Goal: Check status: Check status

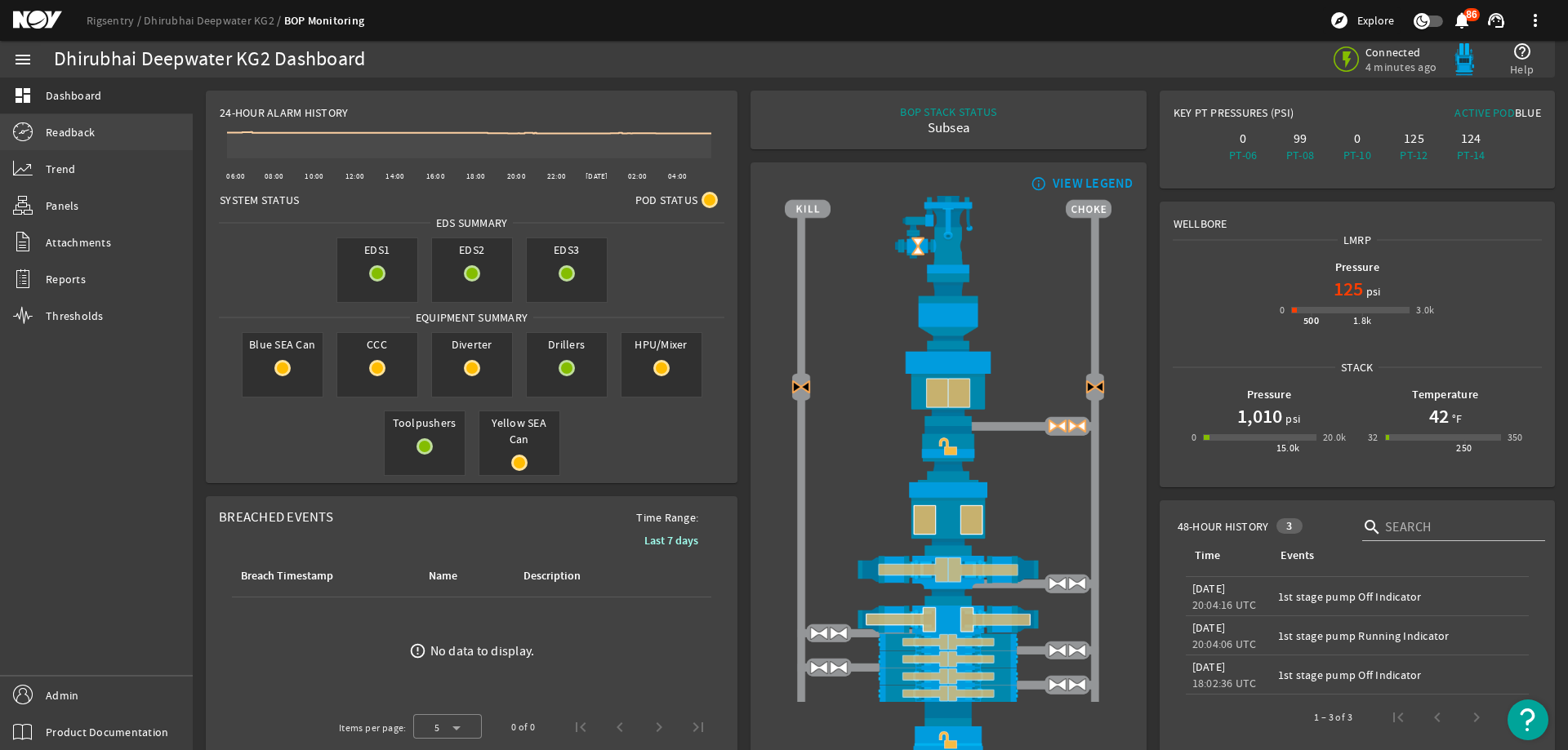
click at [146, 127] on link "Readback" at bounding box center [96, 132] width 192 height 36
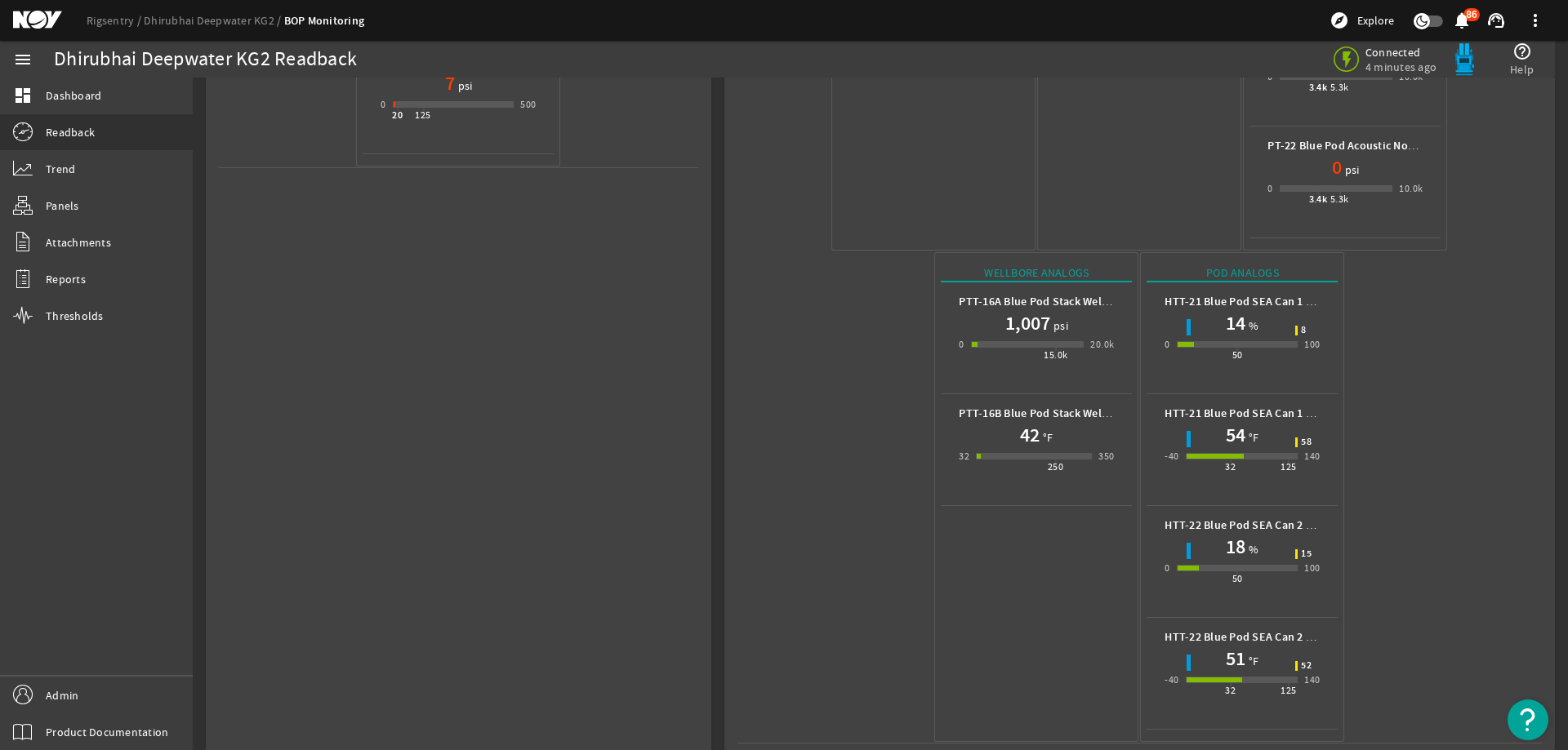
scroll to position [832, 0]
click at [36, 16] on mat-icon at bounding box center [49, 20] width 74 height 20
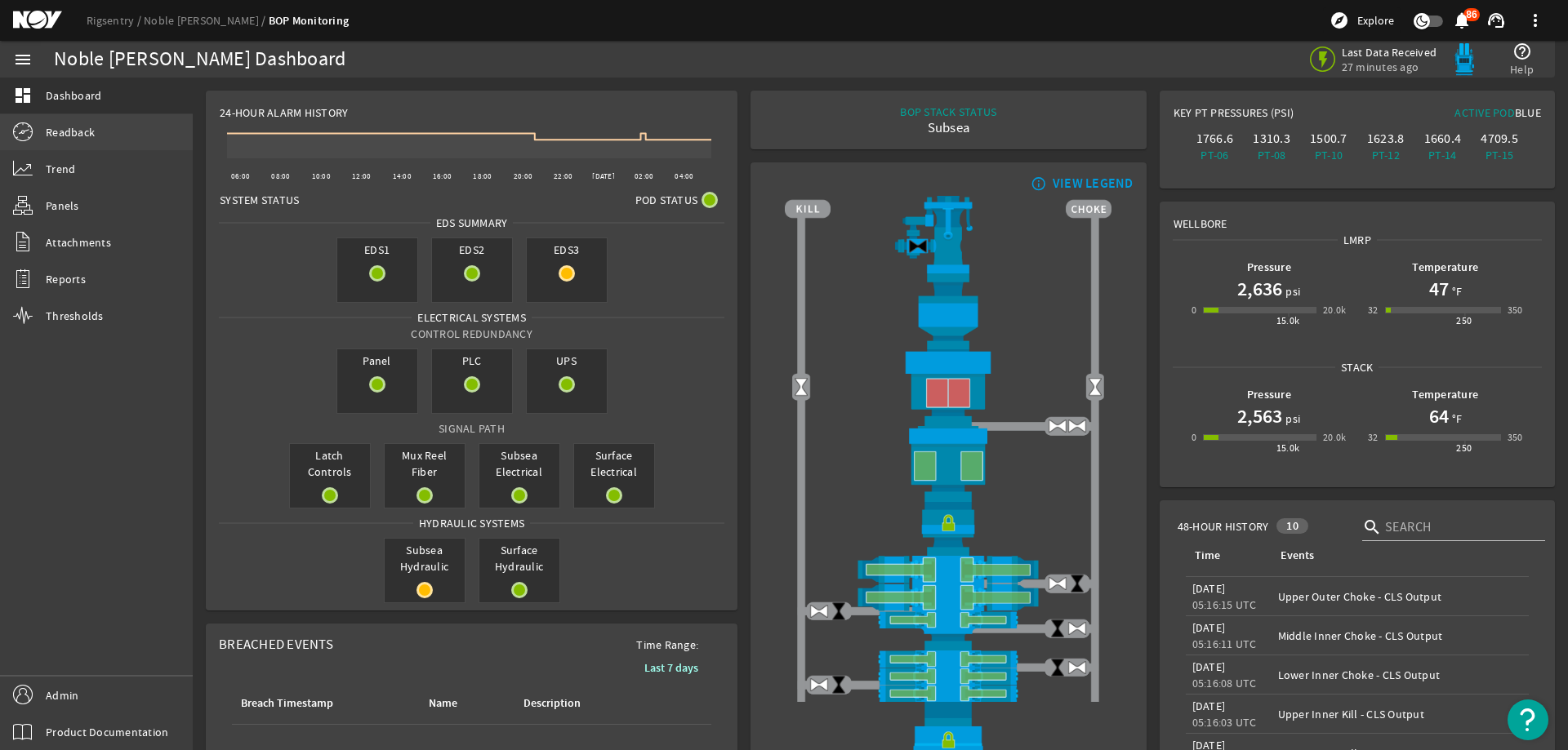
click at [136, 145] on link "Readback" at bounding box center [96, 132] width 192 height 36
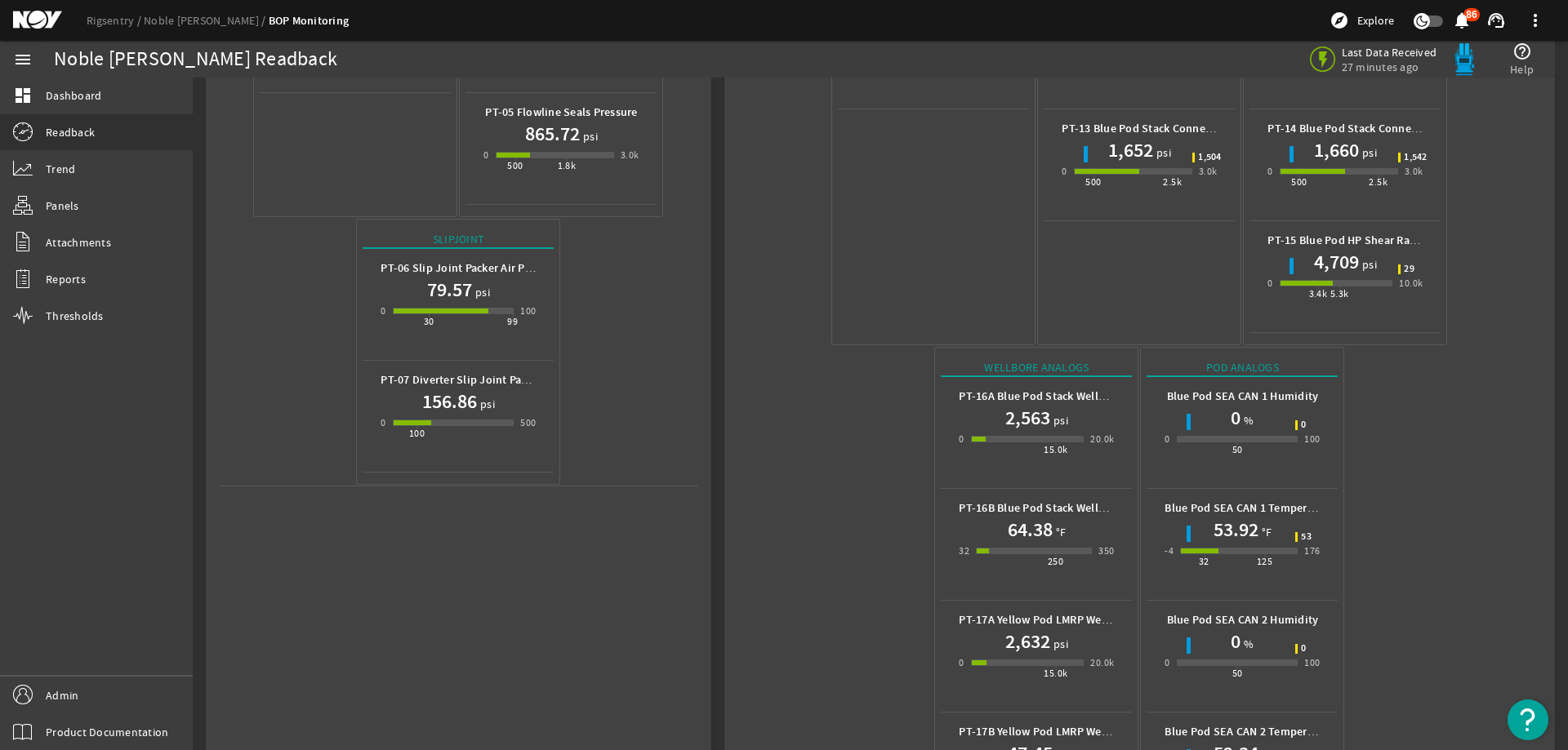
scroll to position [609, 0]
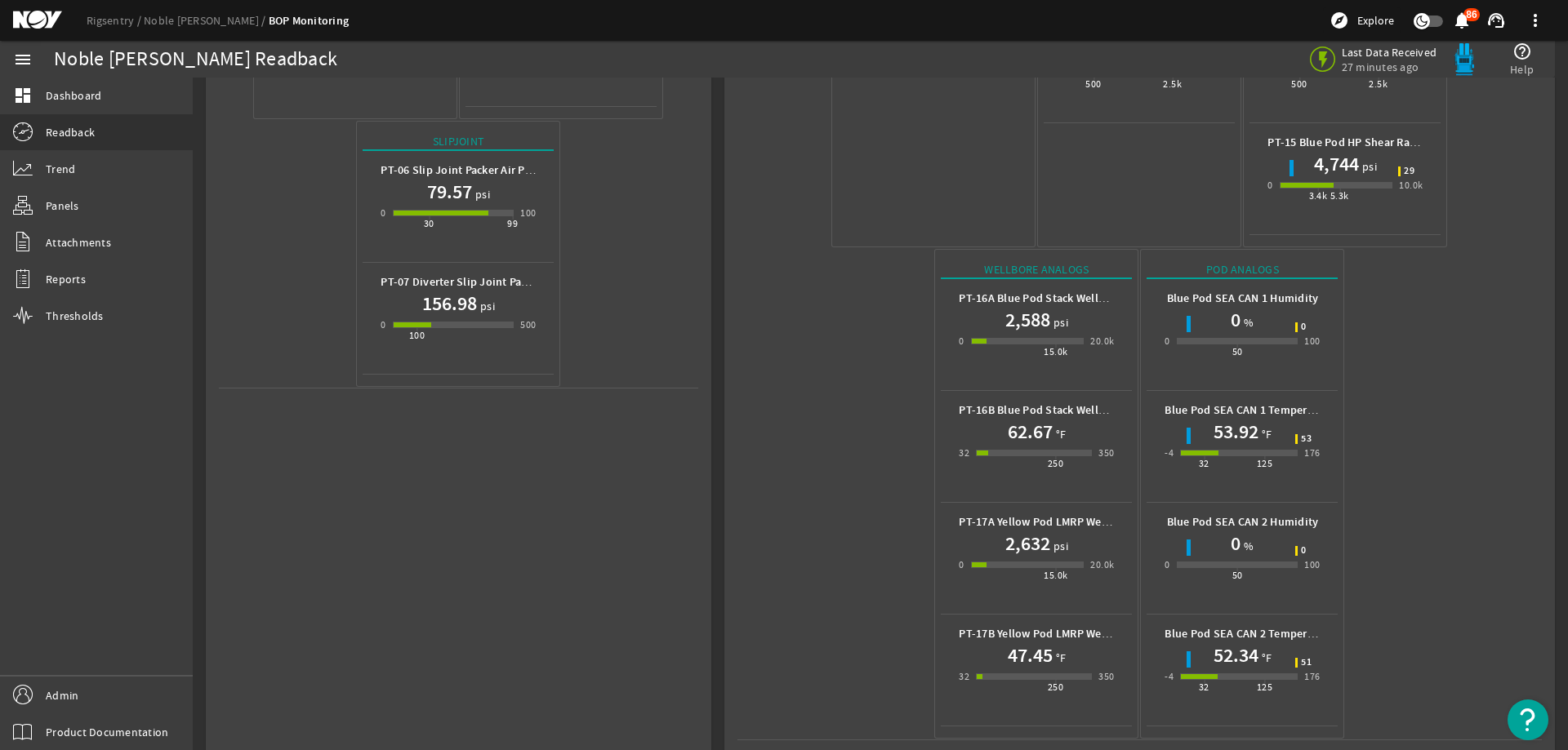
click at [36, 11] on mat-icon at bounding box center [49, 20] width 74 height 20
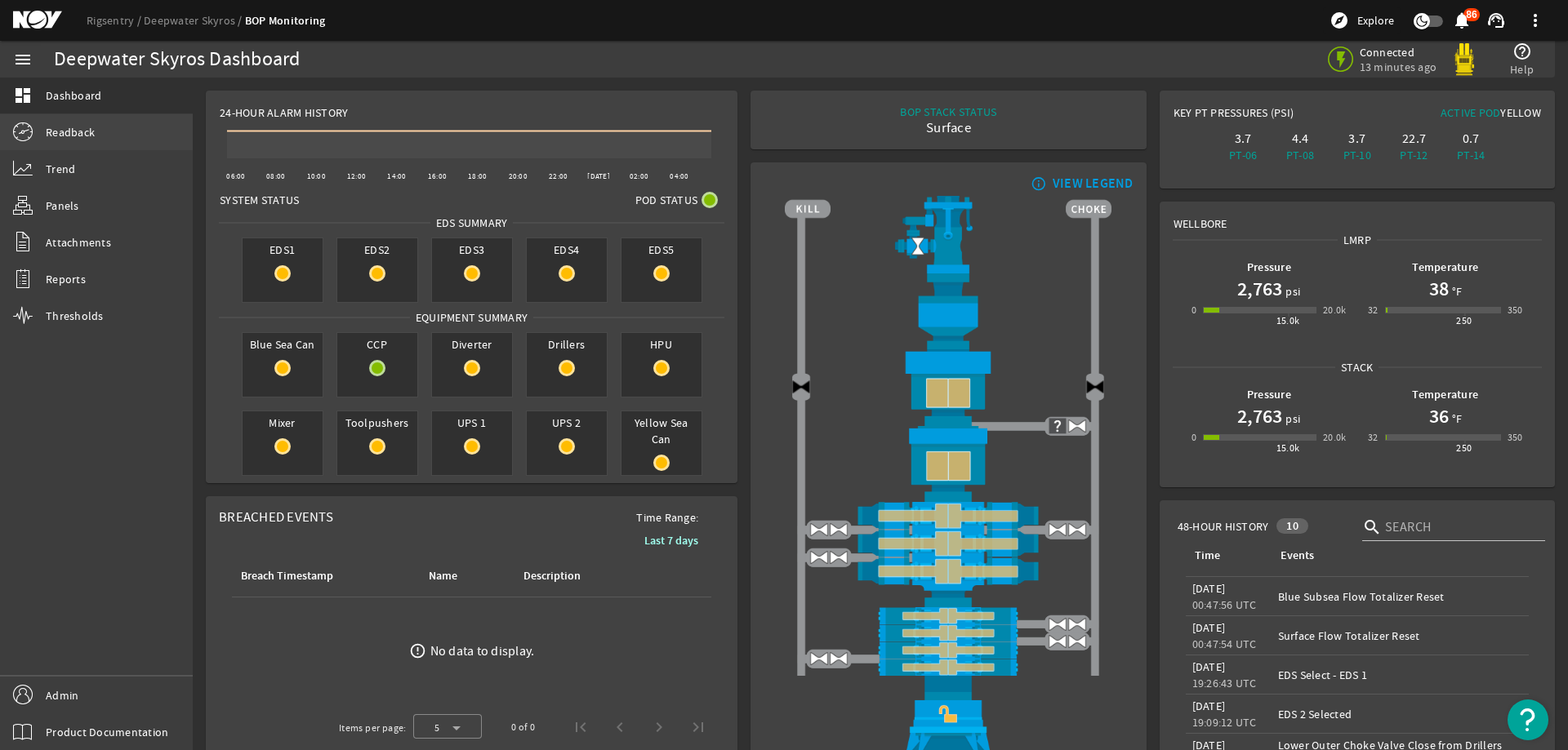
click at [77, 135] on span "Readback" at bounding box center [70, 132] width 49 height 16
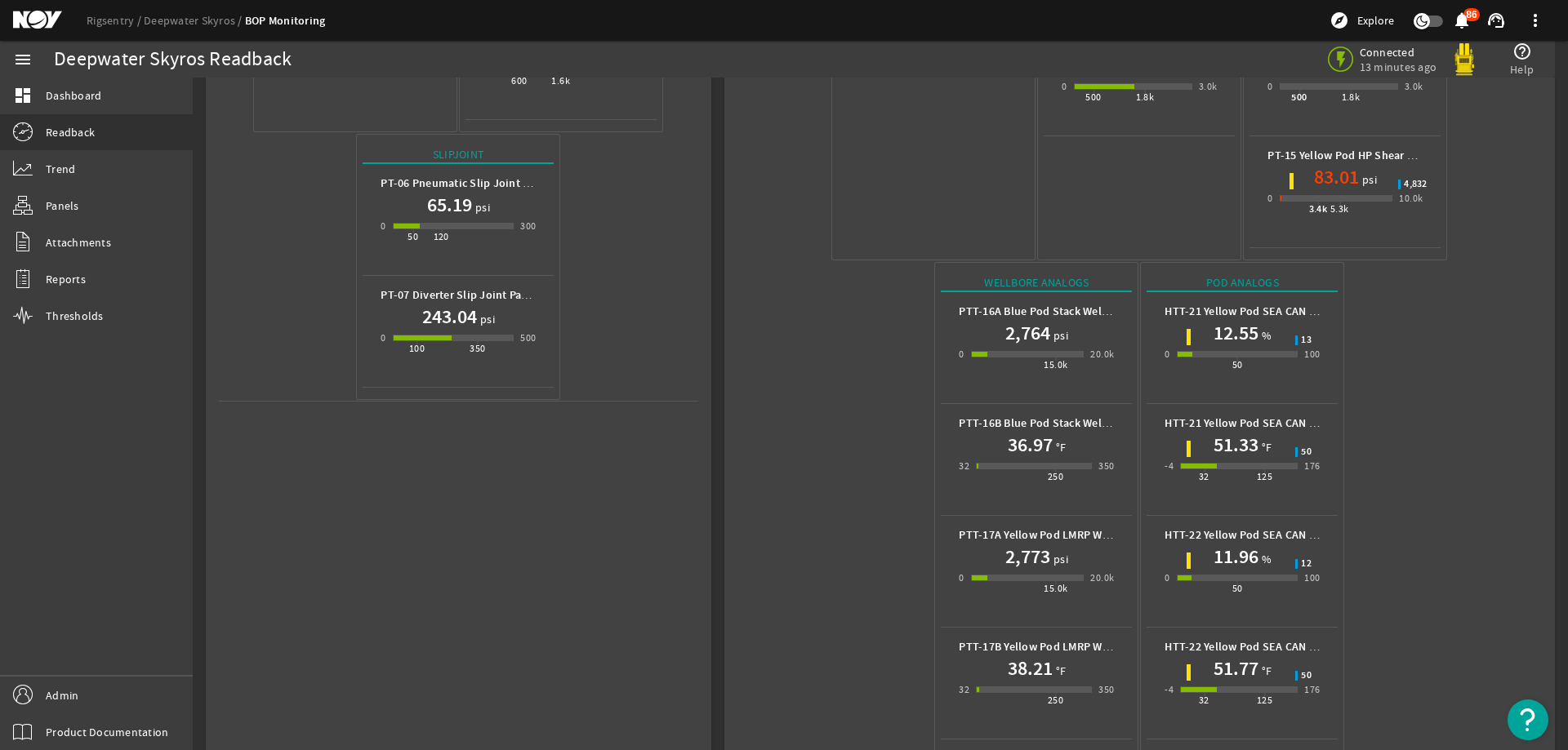
scroll to position [609, 0]
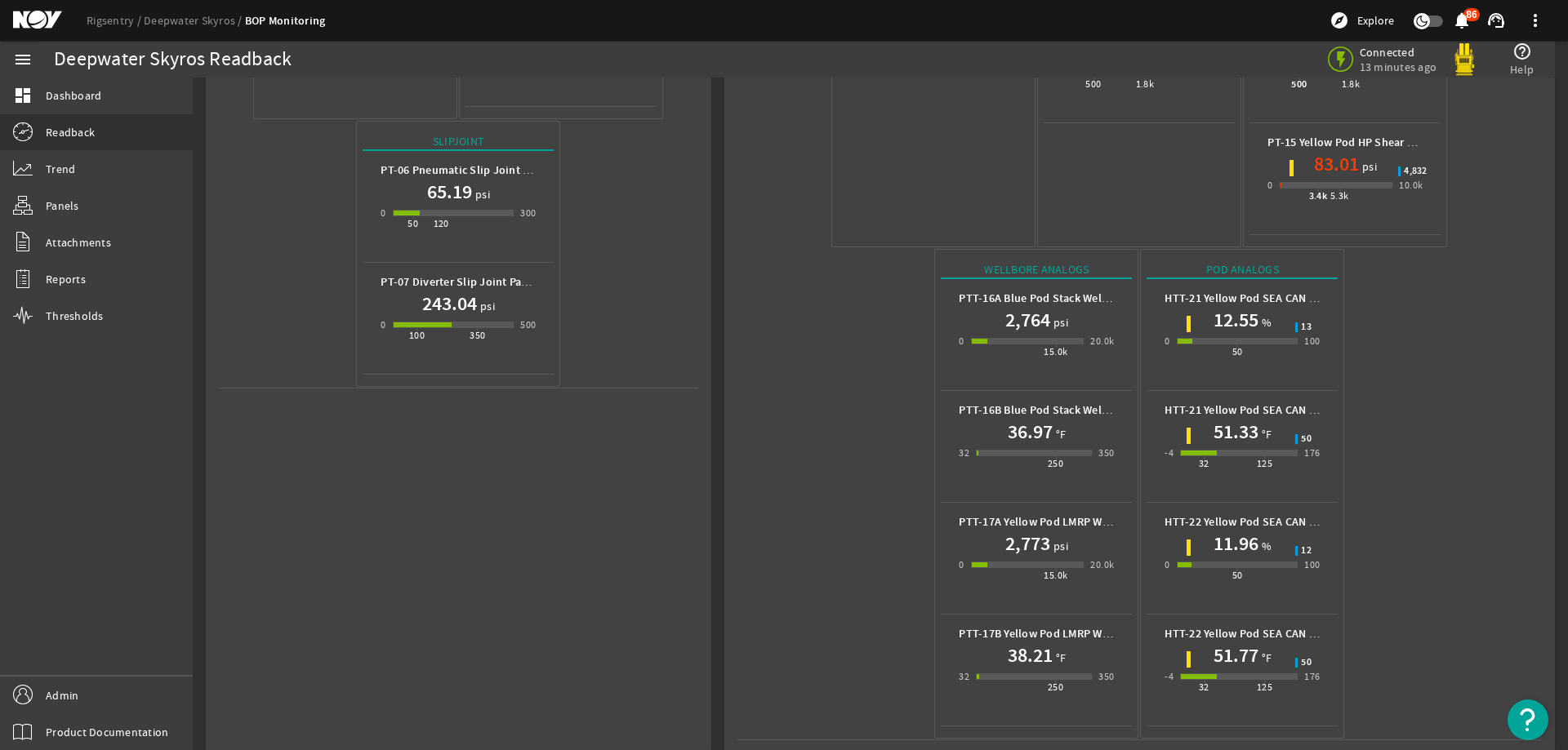
click at [36, 16] on mat-icon at bounding box center [49, 20] width 74 height 20
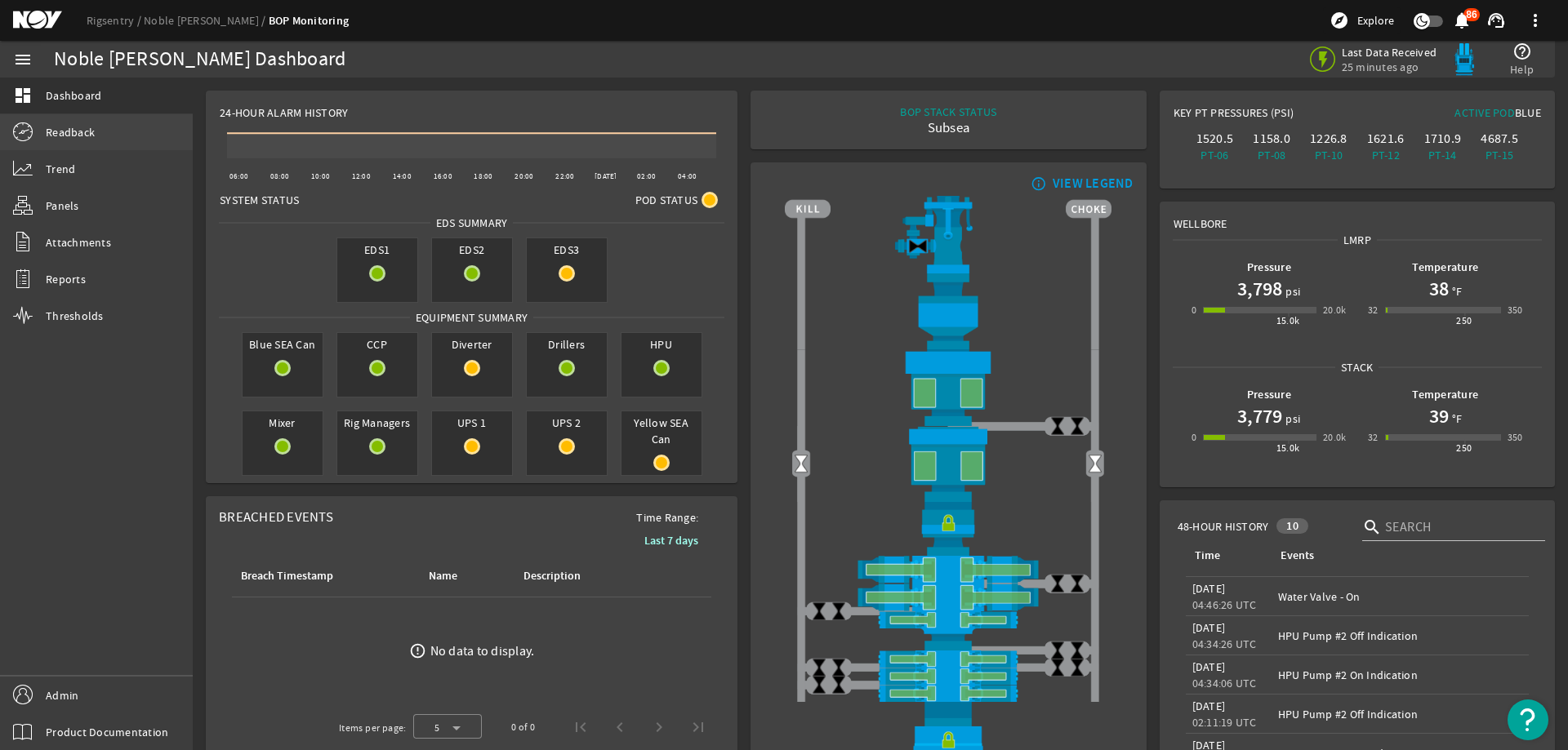
click at [139, 136] on link "Readback" at bounding box center [96, 132] width 192 height 36
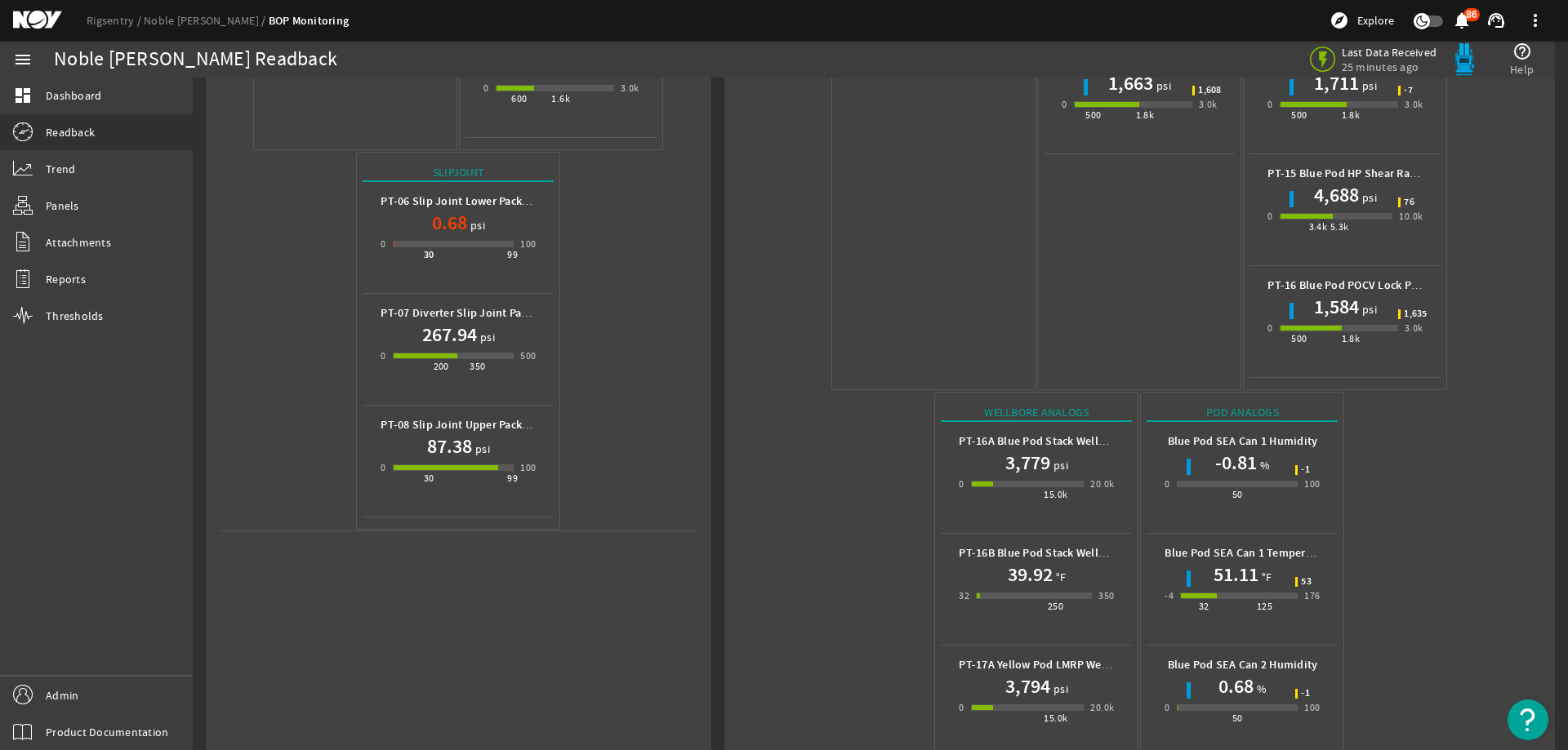
scroll to position [721, 0]
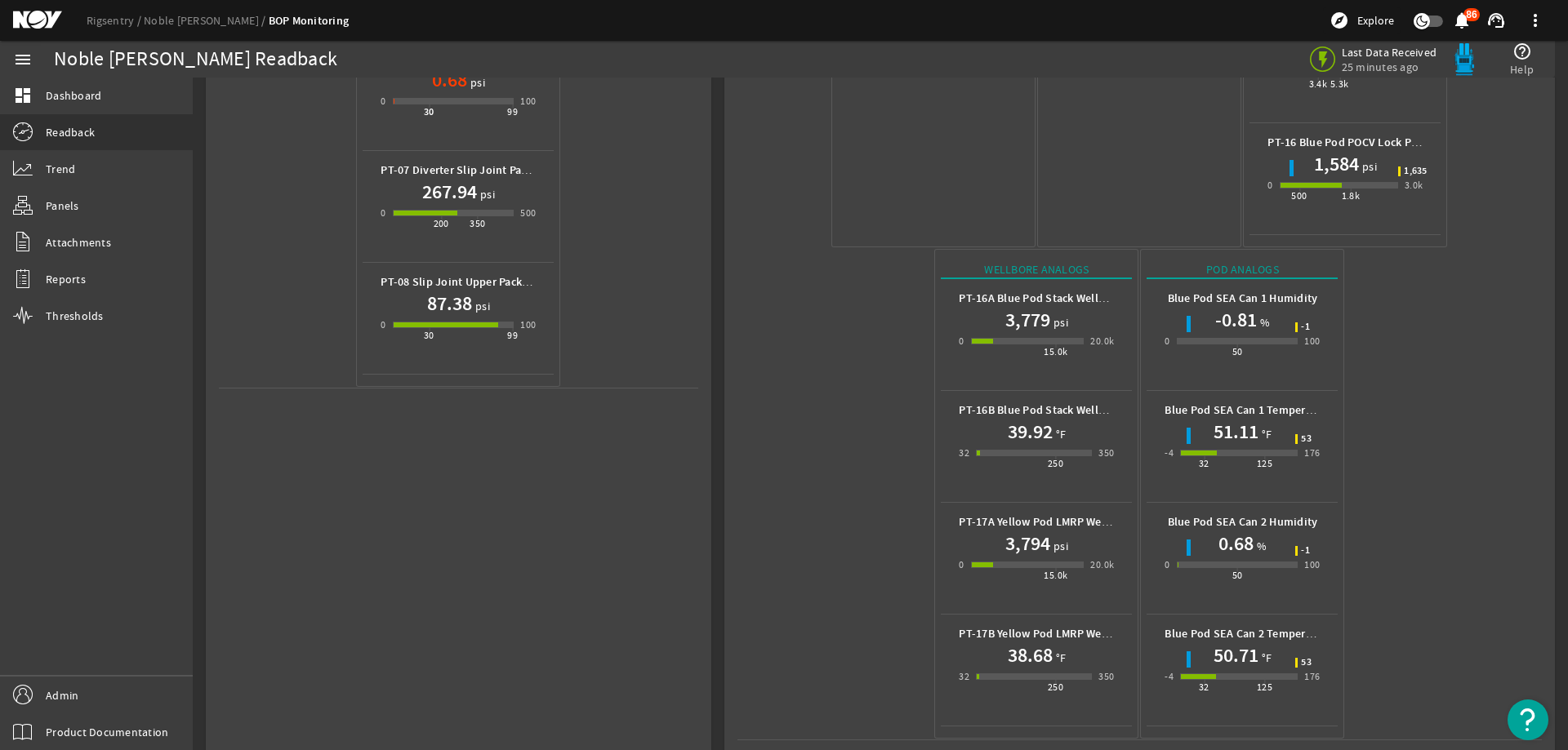
drag, startPoint x: 31, startPoint y: 31, endPoint x: 35, endPoint y: 21, distance: 10.8
click at [31, 26] on div "Rigsentry Noble Don Taylor BOP Monitoring explore Explore notifications 86 supp…" at bounding box center [784, 20] width 1568 height 41
click at [36, 17] on mat-icon at bounding box center [49, 20] width 74 height 20
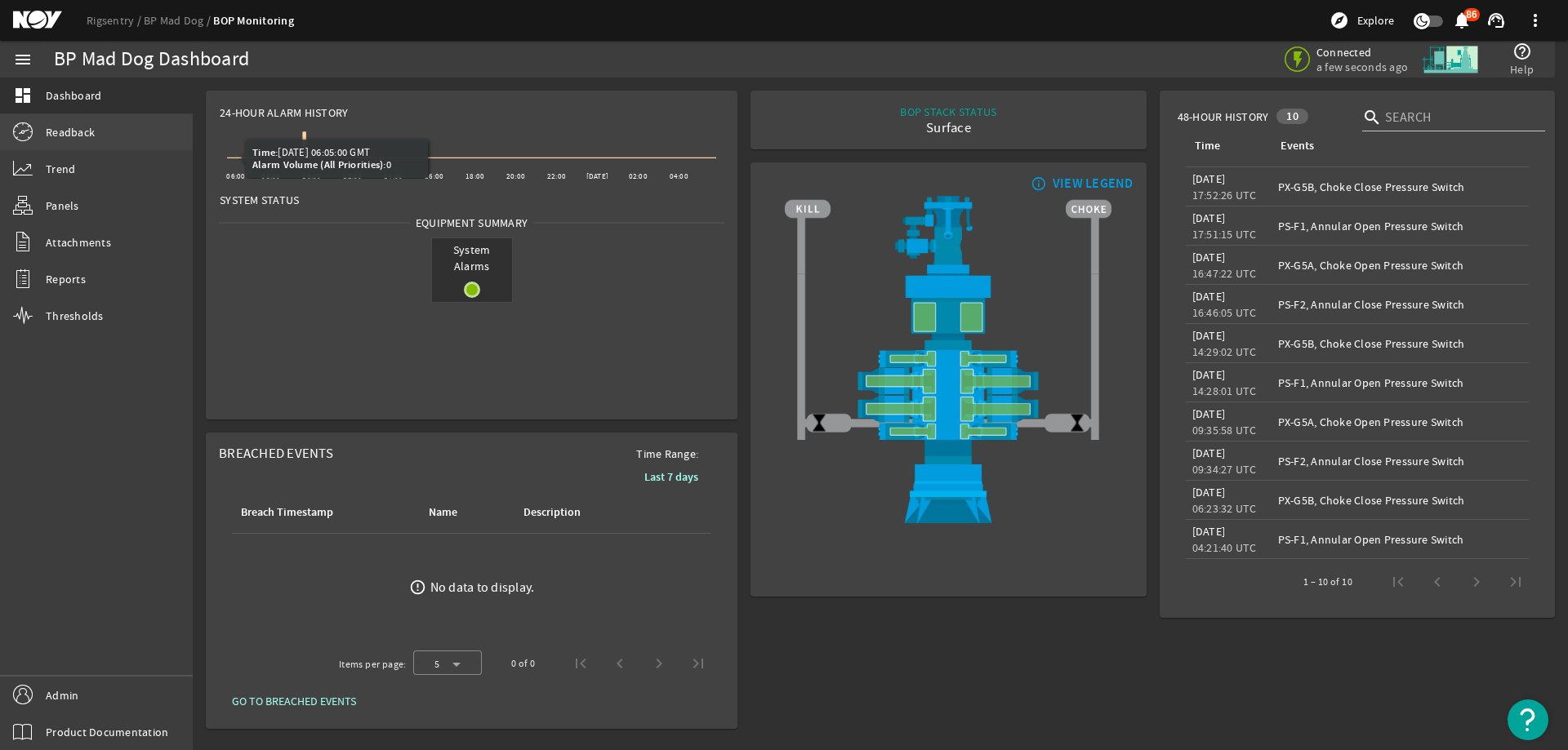
click at [151, 135] on link "Readback" at bounding box center [96, 132] width 192 height 36
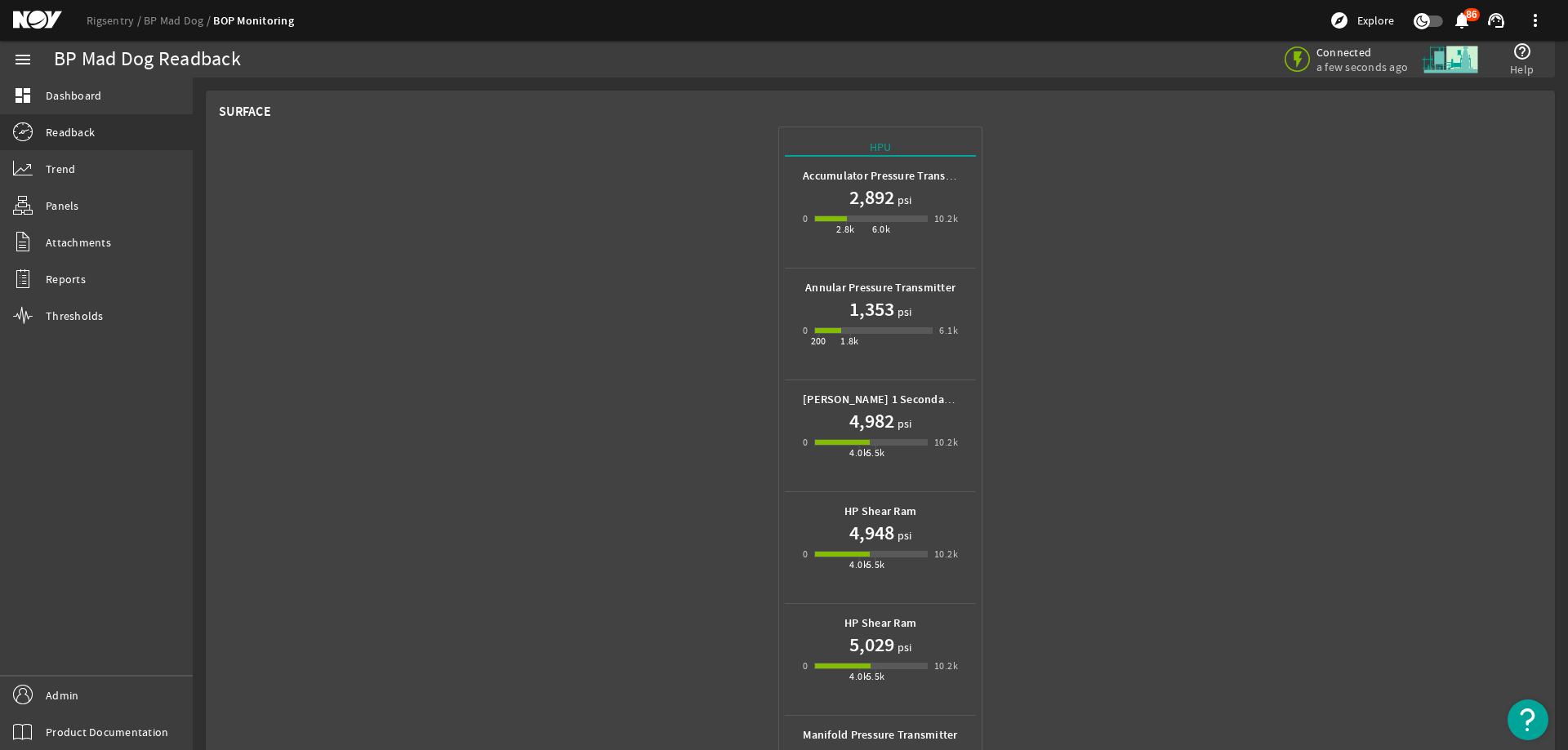
click at [907, 320] on div "1,353 psi" at bounding box center [880, 309] width 155 height 26
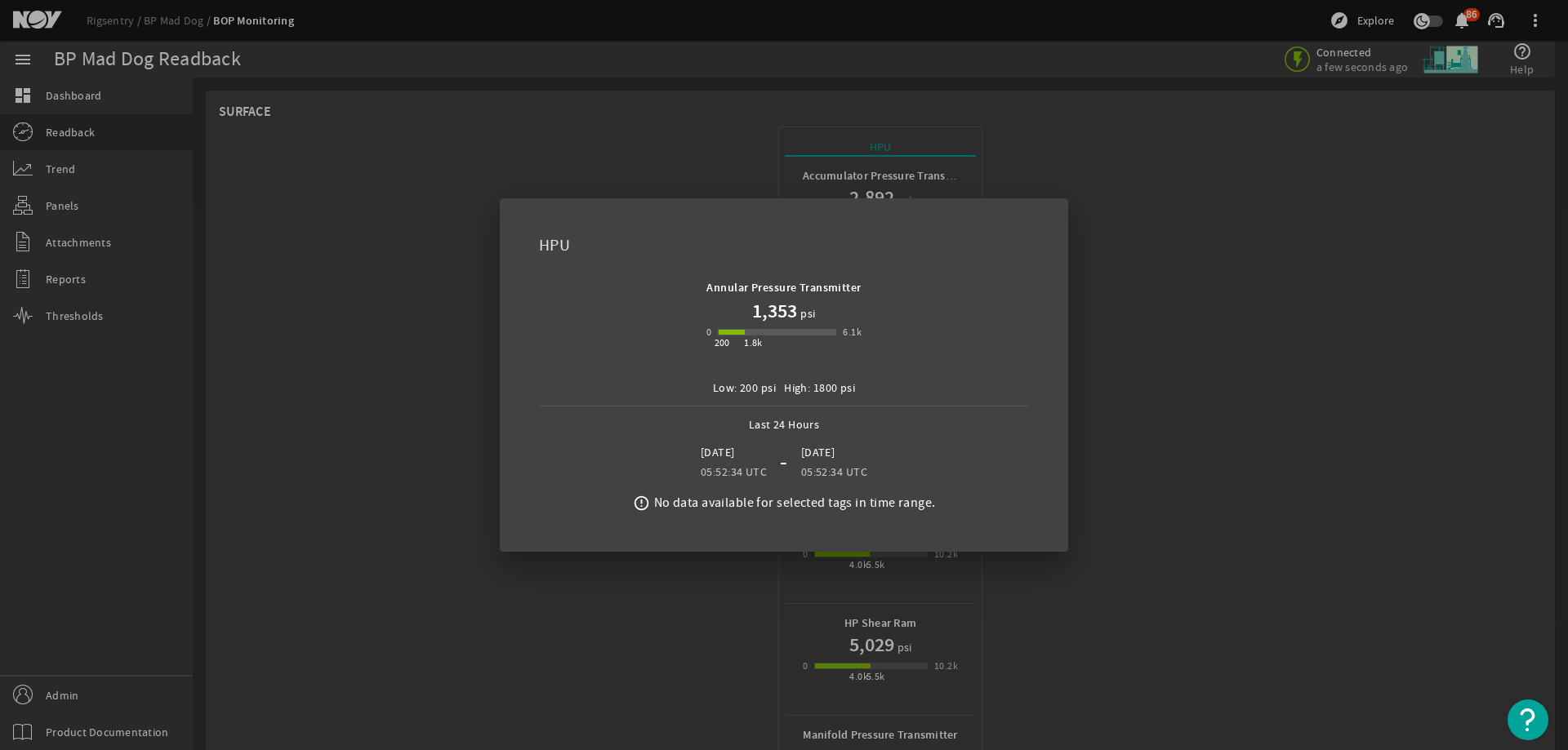
click at [381, 375] on div at bounding box center [784, 375] width 1568 height 750
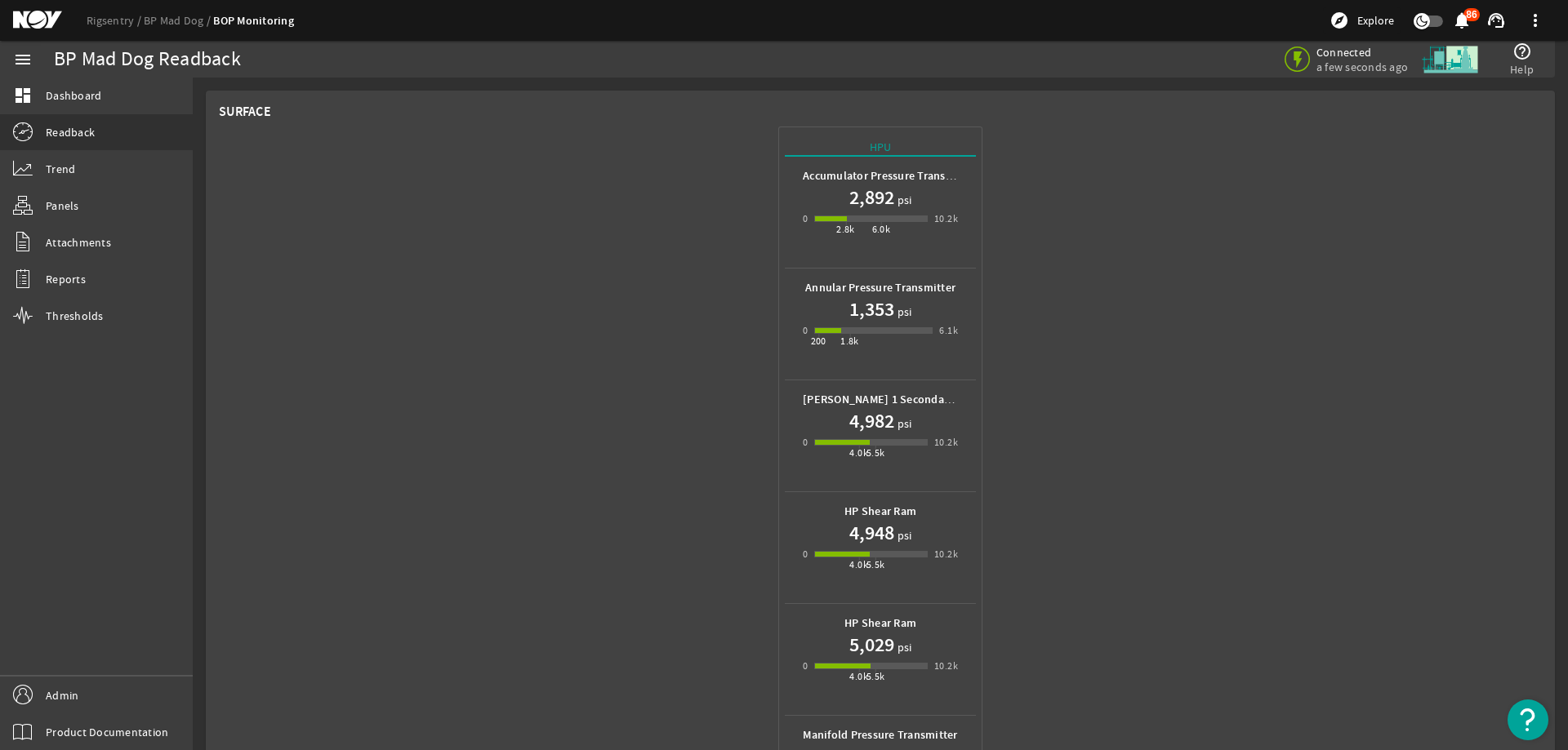
click at [36, 20] on mat-icon at bounding box center [49, 20] width 74 height 20
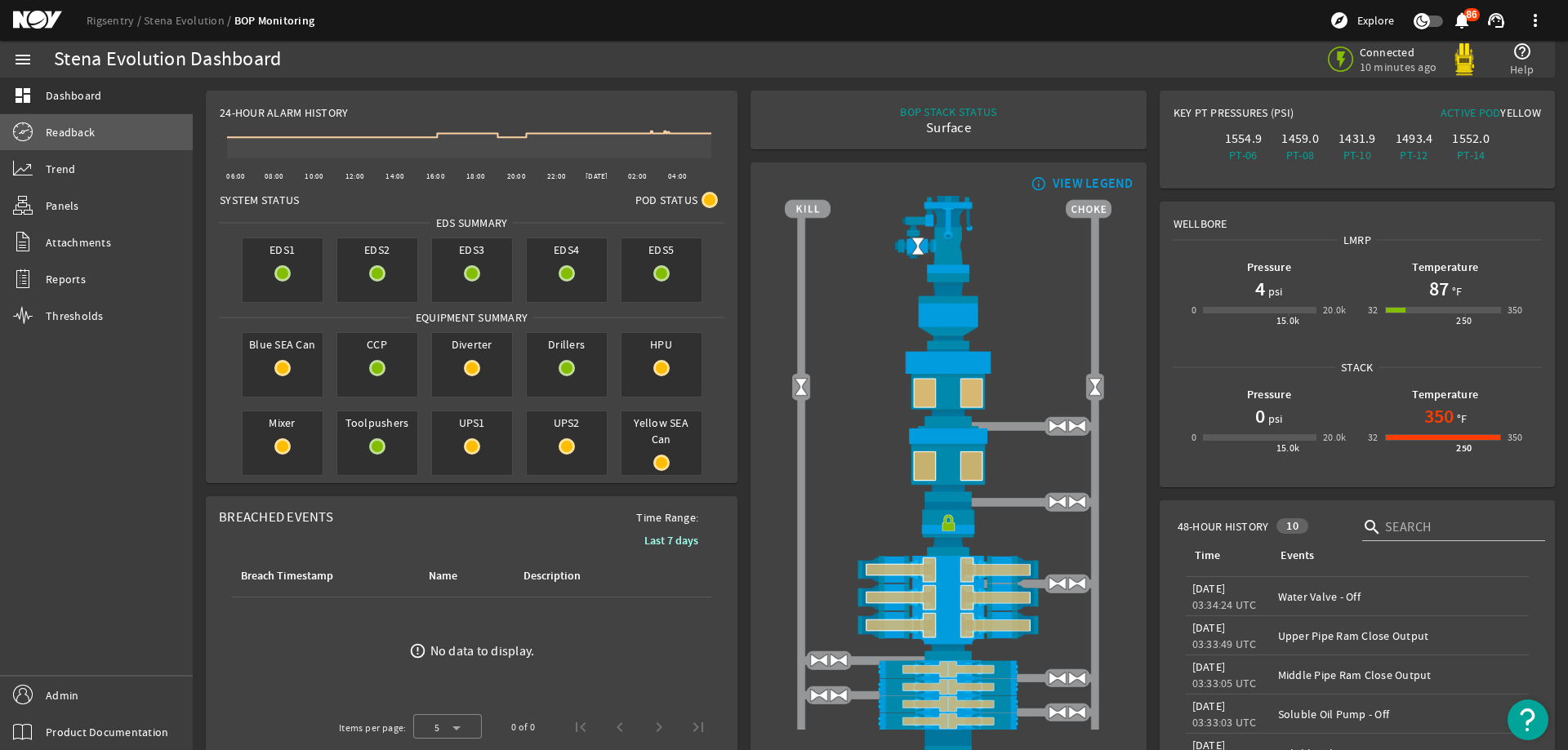
click at [133, 133] on link "Readback" at bounding box center [96, 132] width 192 height 36
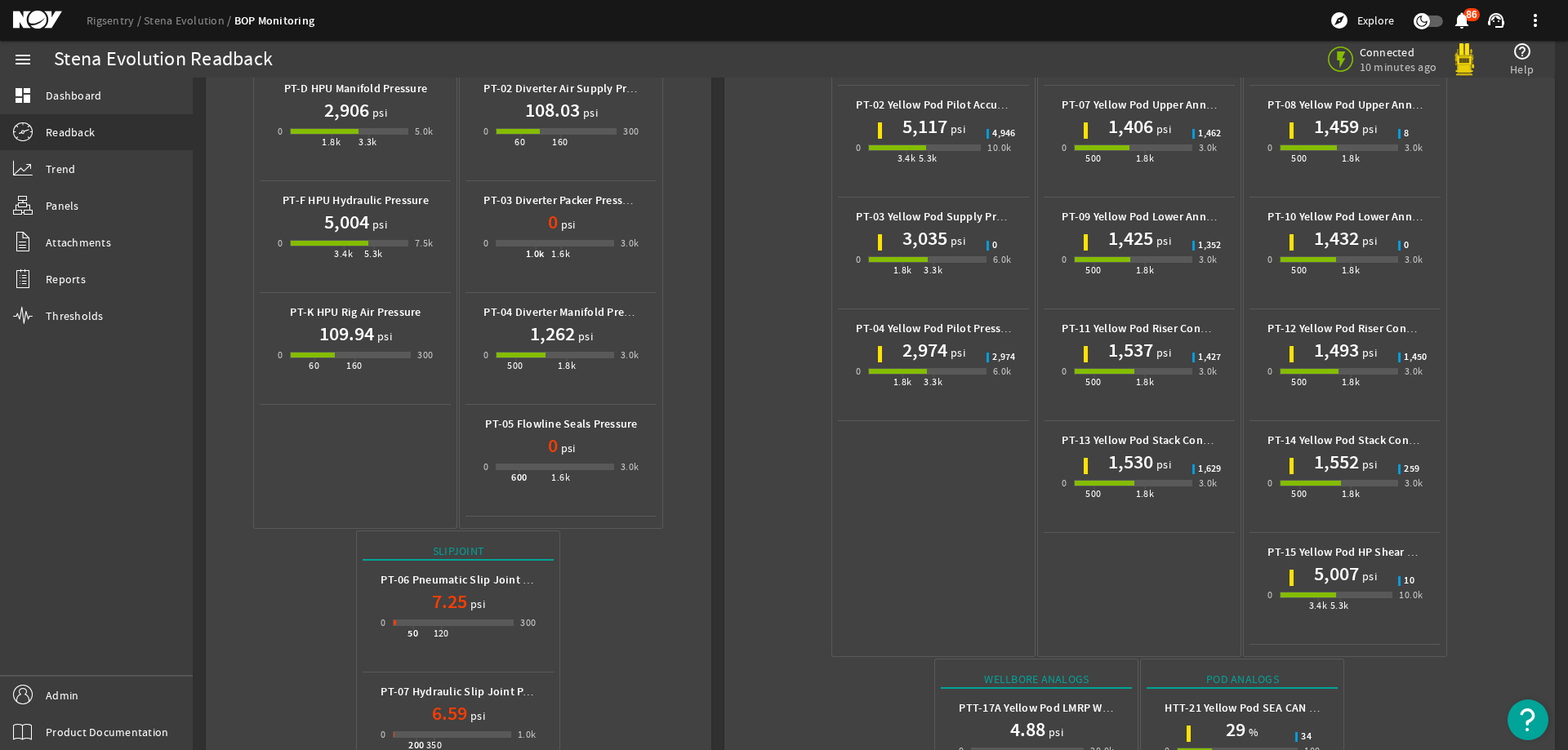
scroll to position [609, 0]
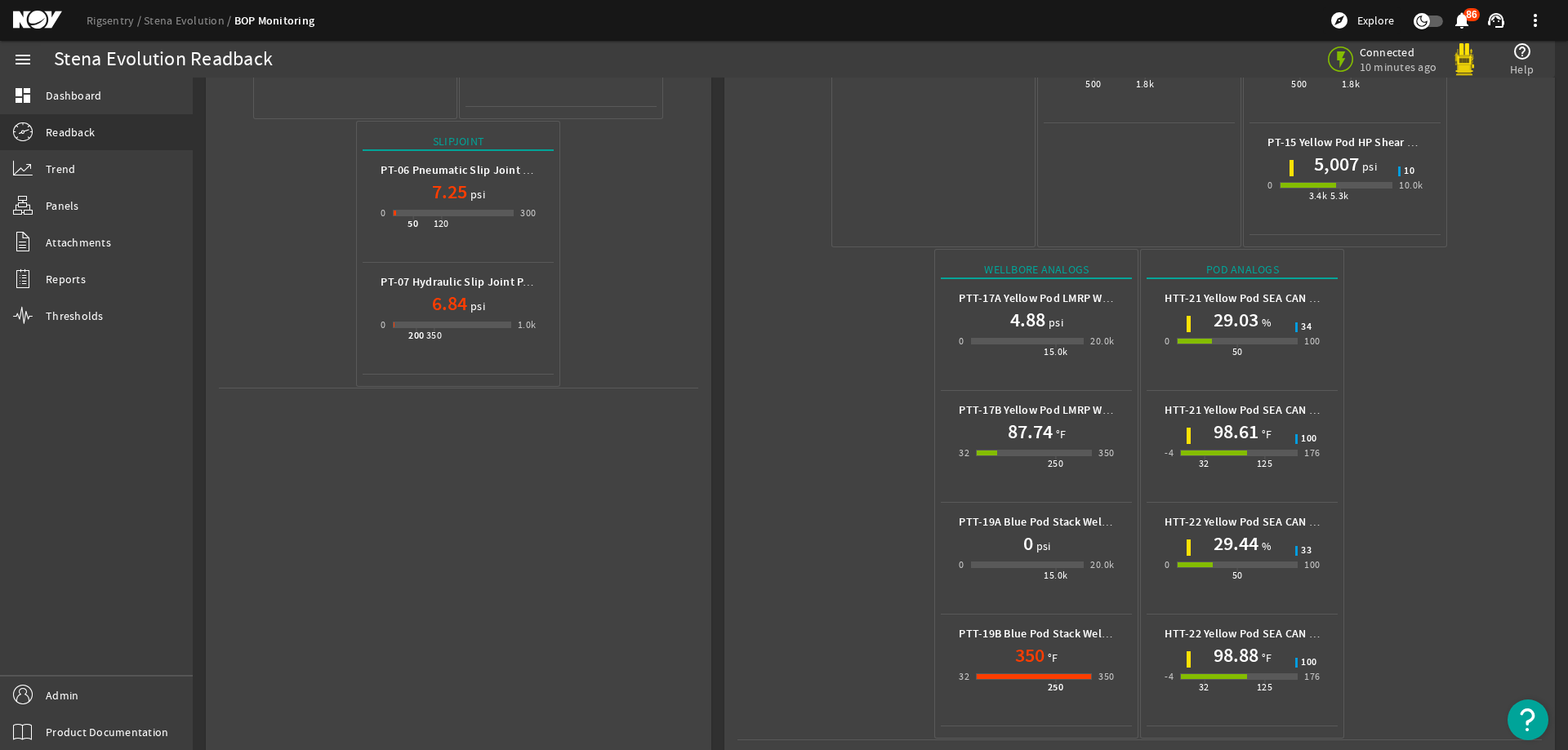
click at [19, 16] on mat-icon at bounding box center [49, 20] width 74 height 20
